Goal: Navigation & Orientation: Find specific page/section

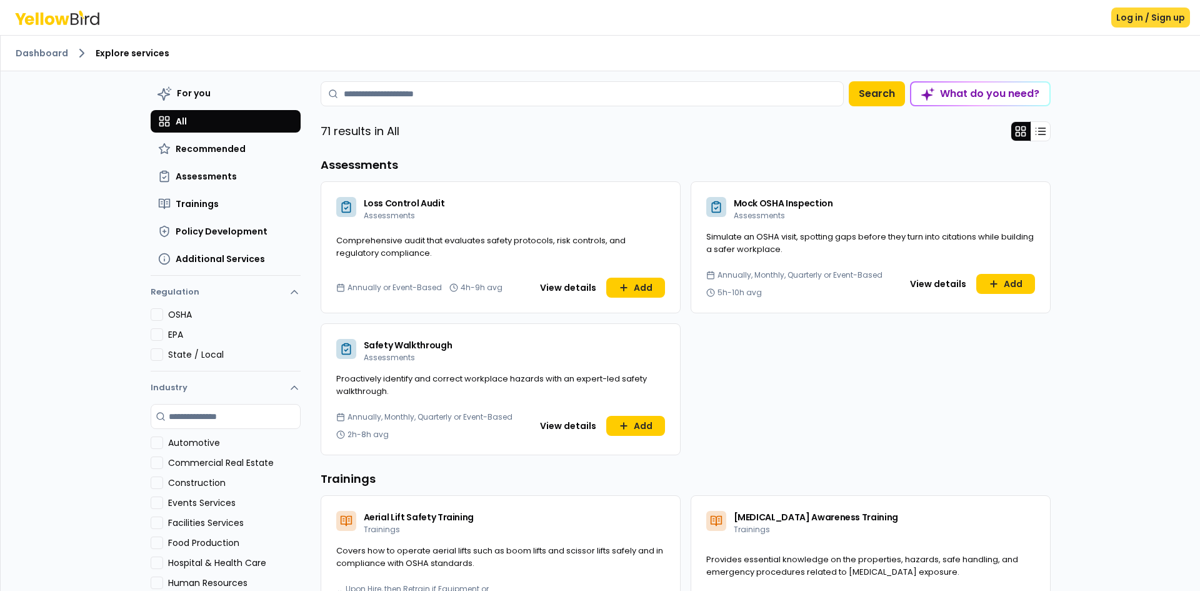
click at [1132, 19] on button "Log in / Sign up" at bounding box center [1150, 17] width 79 height 20
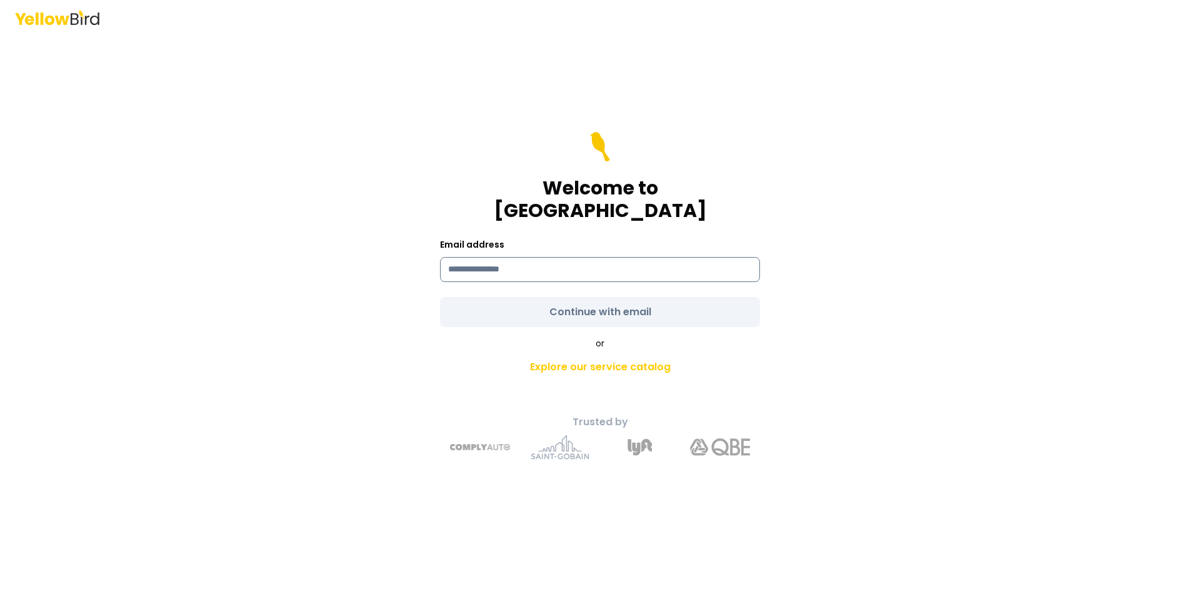
click at [590, 269] on input at bounding box center [600, 269] width 320 height 25
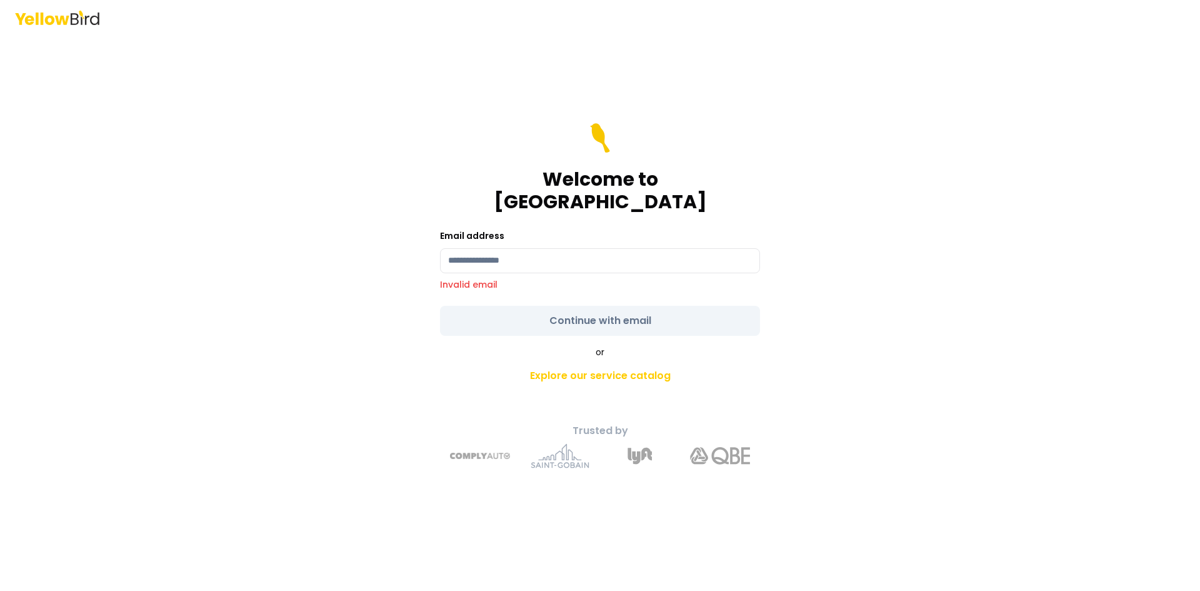
click at [978, 294] on div "Welcome to YellowBird Email address Invalid email Continue with email or Explor…" at bounding box center [600, 295] width 1200 height 591
click at [606, 257] on input at bounding box center [600, 260] width 320 height 25
type input "**********"
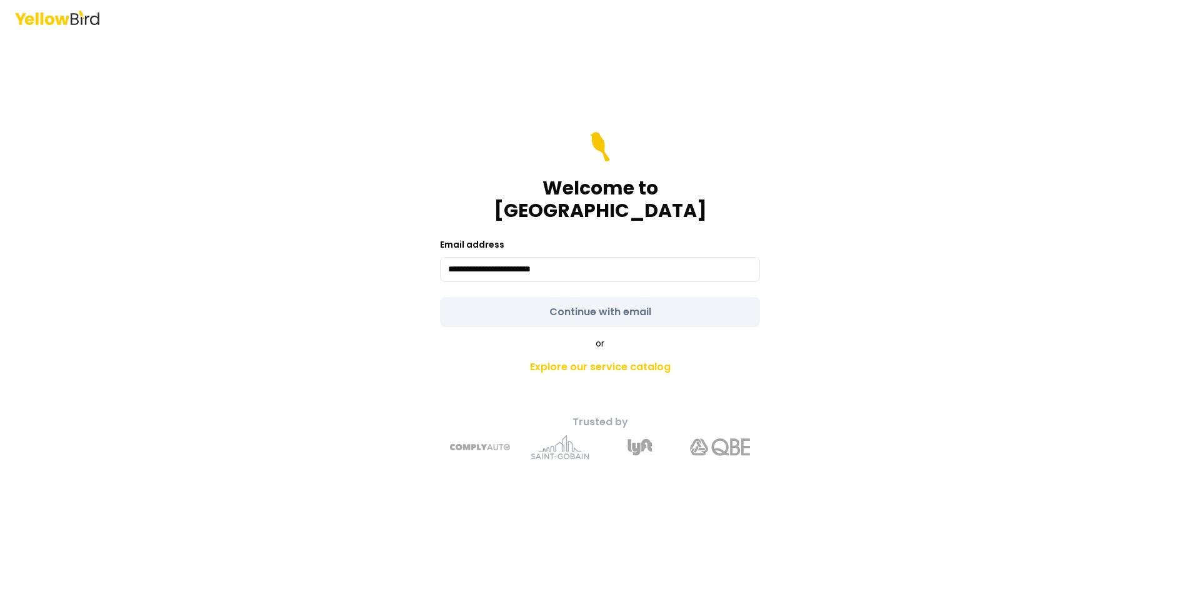
click at [582, 300] on form "**********" at bounding box center [600, 229] width 320 height 195
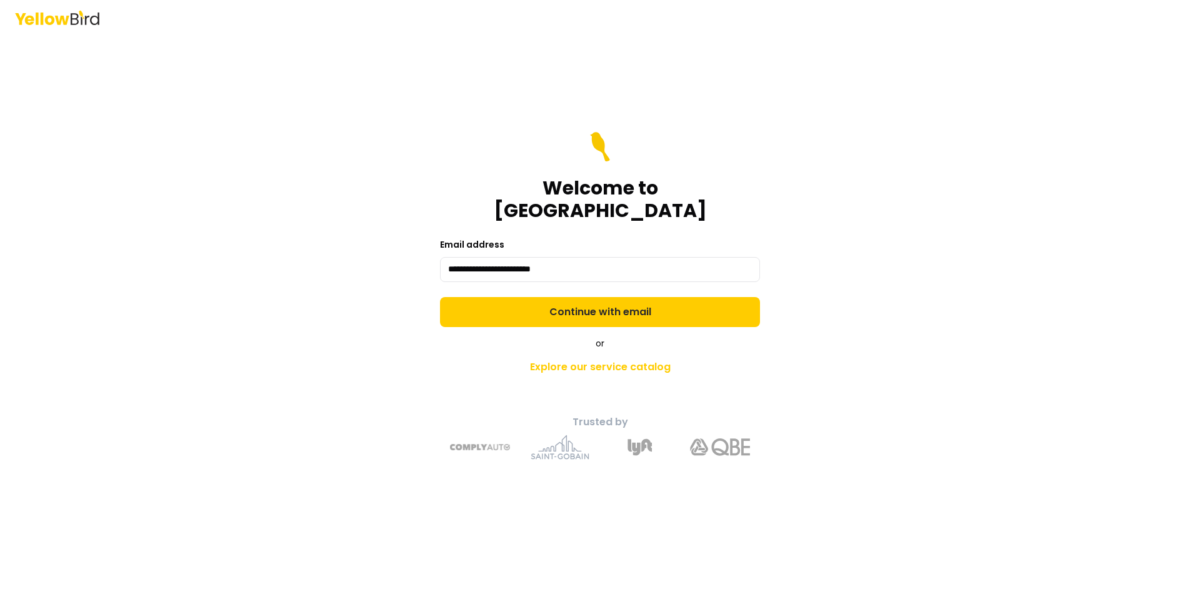
click at [582, 300] on button "Continue with email" at bounding box center [600, 312] width 320 height 30
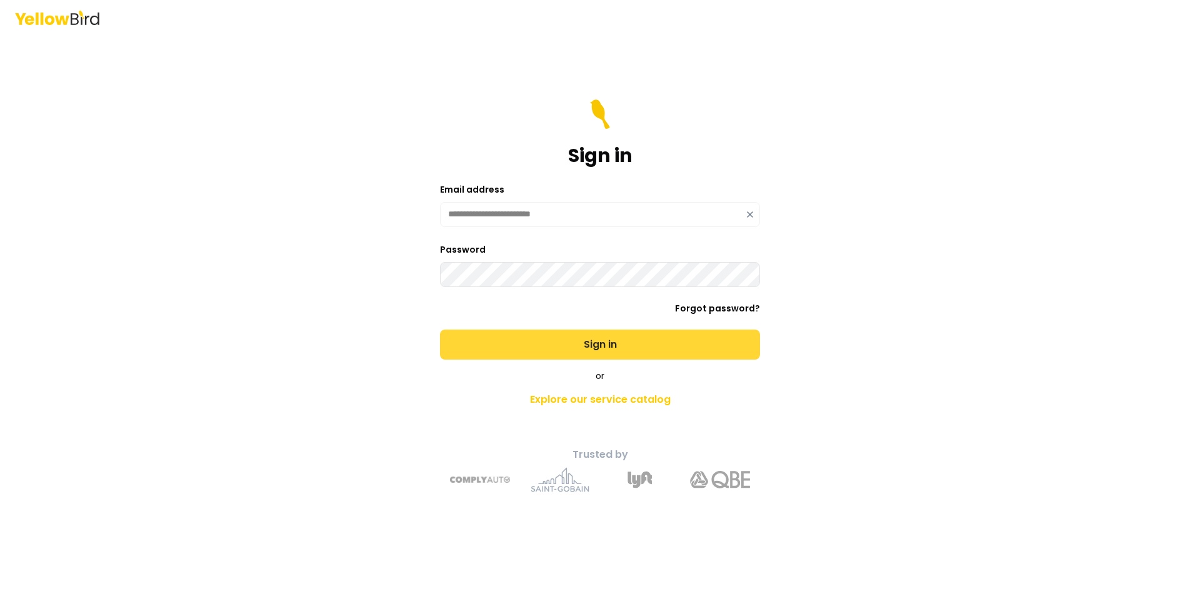
click at [577, 341] on button "Sign in" at bounding box center [600, 344] width 320 height 30
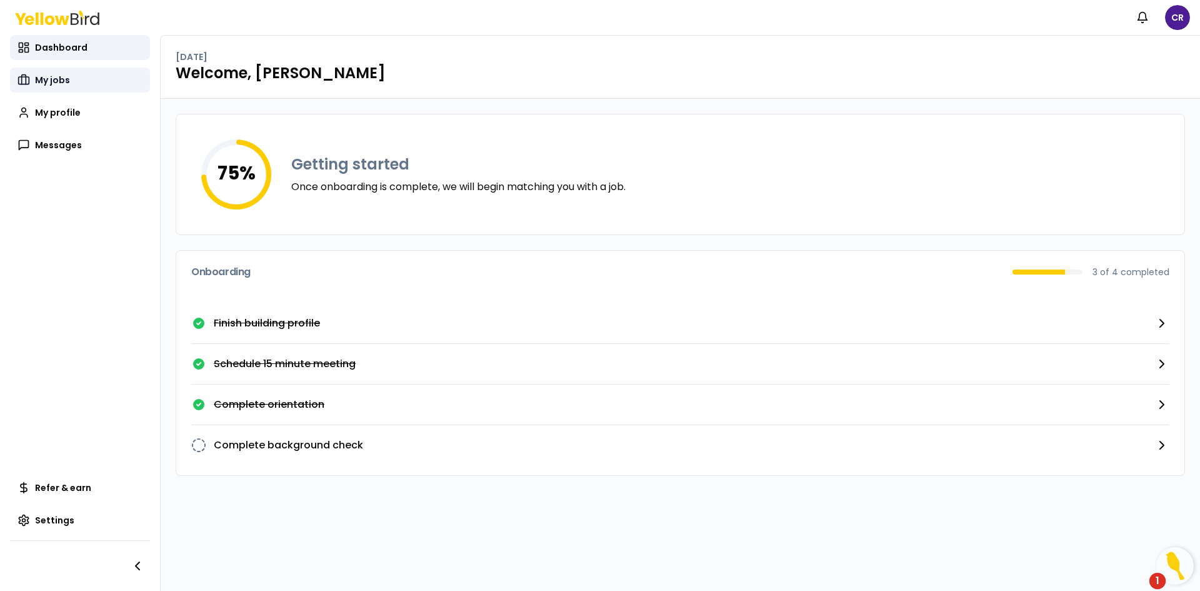
click at [46, 86] on link "My jobs" at bounding box center [80, 79] width 140 height 25
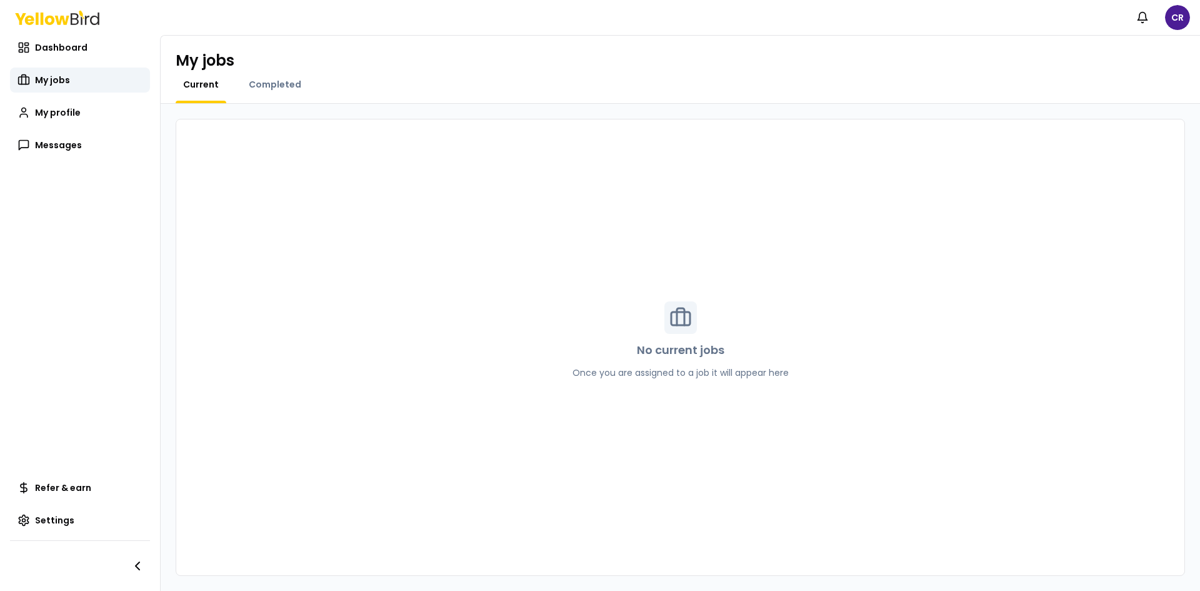
click at [52, 62] on div "Dashboard My jobs My profile Messages" at bounding box center [80, 96] width 140 height 122
click at [50, 49] on span "Dashboard" at bounding box center [61, 47] width 52 height 12
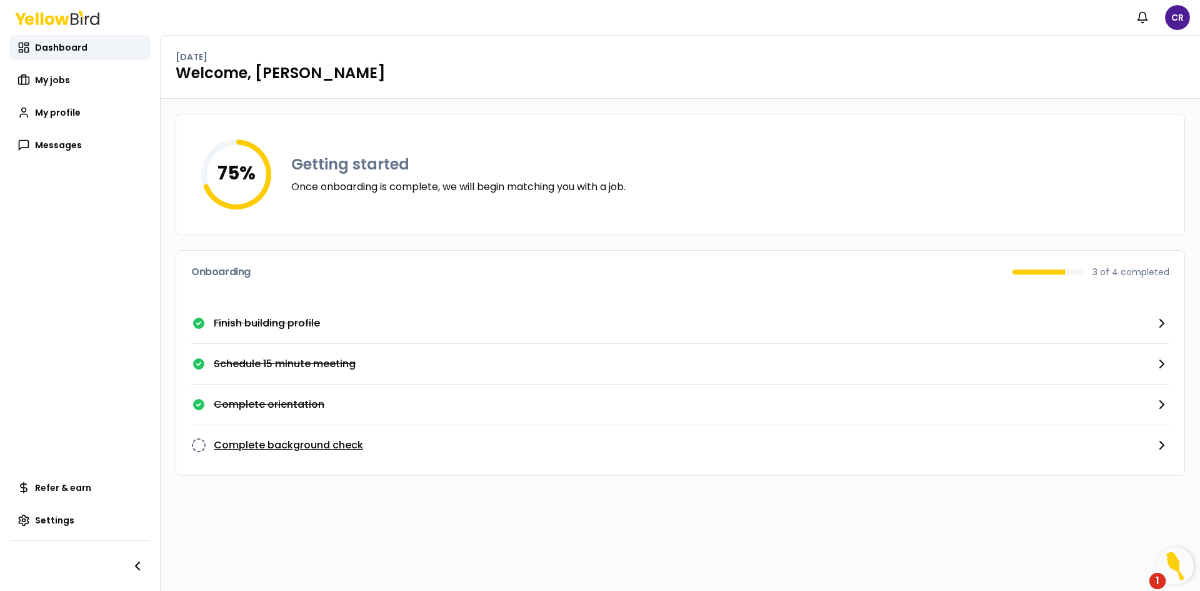
click at [321, 447] on p "Complete background check" at bounding box center [288, 444] width 149 height 15
click at [82, 486] on span "Refer & earn" at bounding box center [63, 487] width 56 height 12
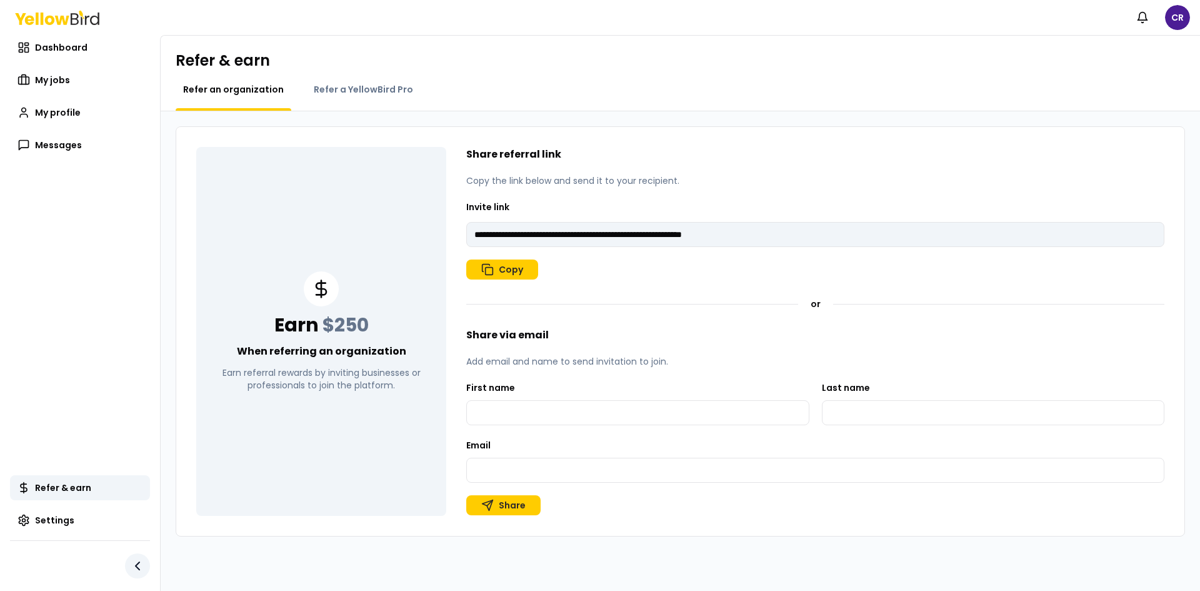
click at [132, 563] on icon "button" at bounding box center [137, 565] width 15 height 15
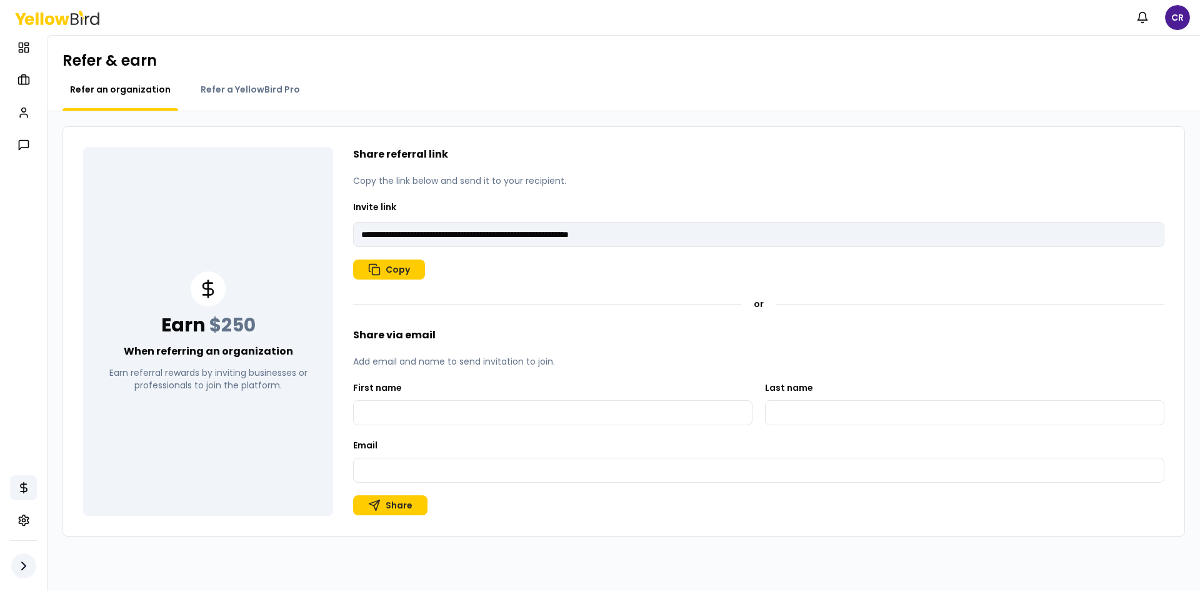
click at [28, 567] on icon "button" at bounding box center [23, 565] width 15 height 15
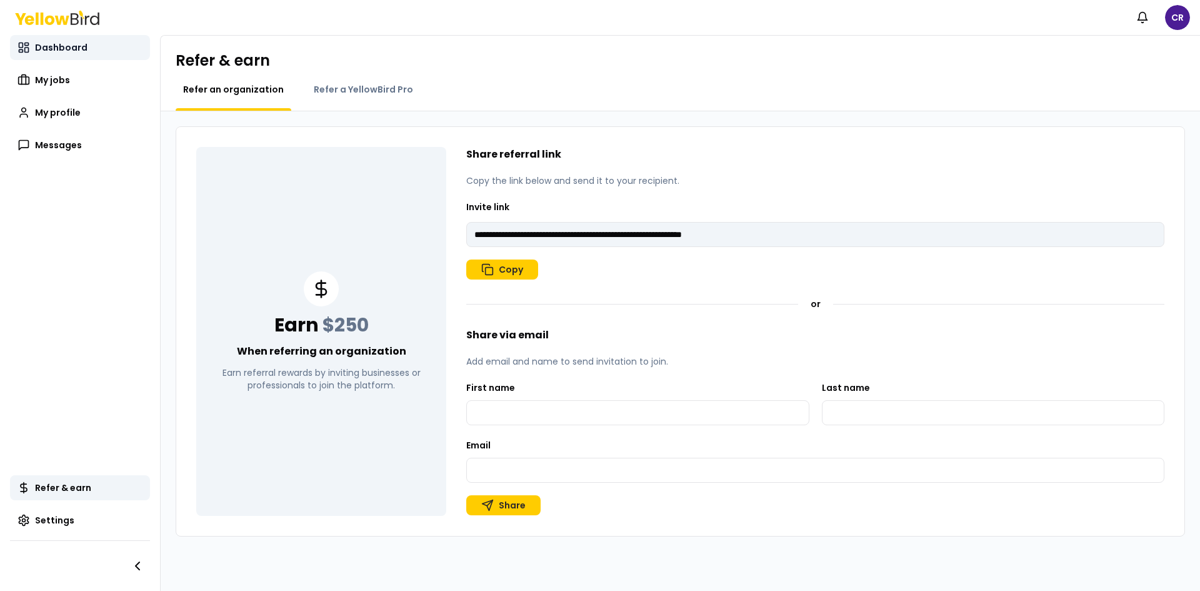
click at [61, 46] on span "Dashboard" at bounding box center [61, 47] width 52 height 12
